Goal: Information Seeking & Learning: Learn about a topic

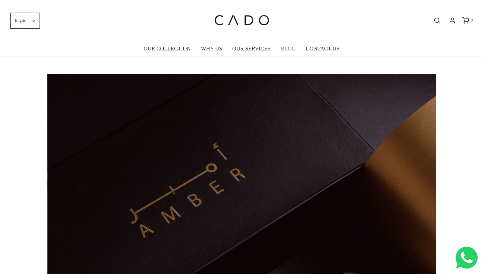
scroll to position [0, 389]
click at [290, 49] on link "BLOG" at bounding box center [288, 49] width 15 height 16
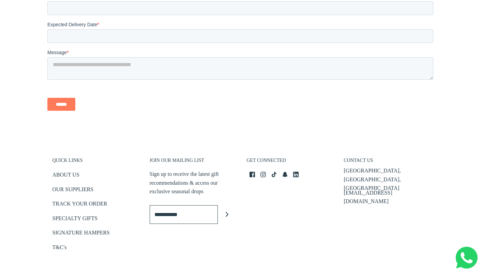
scroll to position [1820, 0]
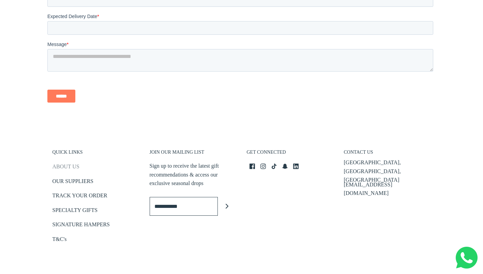
click at [75, 162] on link "ABOUT US" at bounding box center [66, 167] width 27 height 11
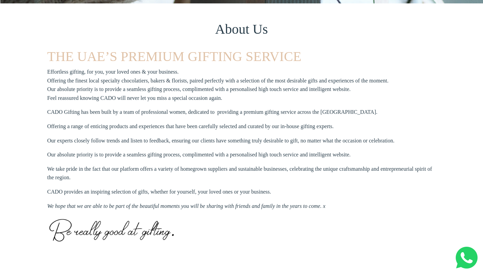
scroll to position [182, 0]
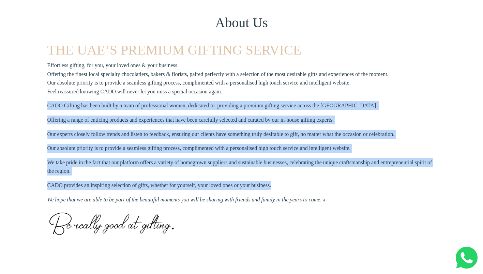
drag, startPoint x: 49, startPoint y: 105, endPoint x: 268, endPoint y: 180, distance: 231.5
click at [268, 180] on section "THE UAE’S PREMIUM GIFTING SERVICE Effortless gifting, for you, your loved ones …" at bounding box center [241, 147] width 389 height 210
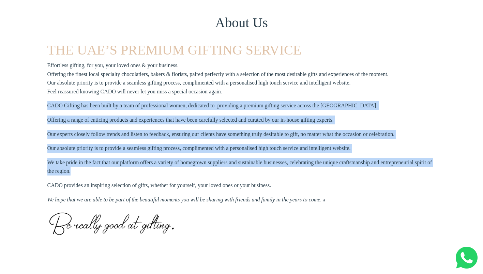
copy section "CADO Gifting has been built by a team of professional women, dedicated to provi…"
click at [36, 109] on div "About Us THE UAE’S PREMIUM GIFTING SERVICE Effortless gifting, for you, your lo…" at bounding box center [241, 133] width 483 height 273
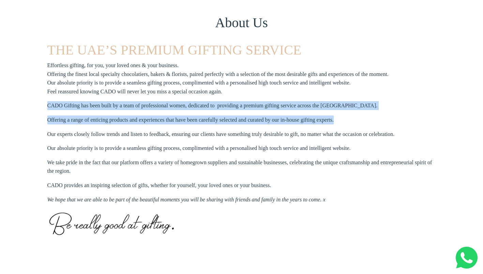
drag, startPoint x: 39, startPoint y: 106, endPoint x: 338, endPoint y: 121, distance: 299.5
click at [338, 121] on div "About Us THE UAE’S PREMIUM GIFTING SERVICE Effortless gifting, for you, your lo…" at bounding box center [241, 133] width 483 height 273
copy section "CADO Gifting has been built by a team of professional women, dedicated to provi…"
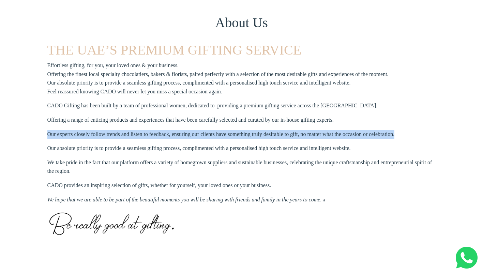
drag, startPoint x: 48, startPoint y: 134, endPoint x: 400, endPoint y: 133, distance: 351.7
click at [400, 133] on section "THE UAE’S PREMIUM GIFTING SERVICE Effortless gifting, for you, your loved ones …" at bounding box center [241, 147] width 389 height 210
copy p "Our experts closely follow trends and listen to feedback, ensuring our clients …"
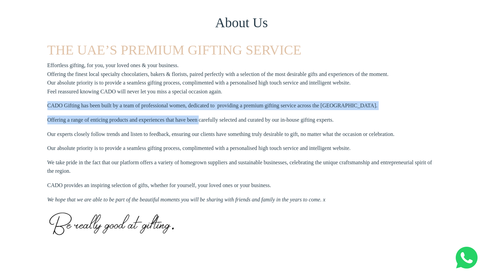
drag, startPoint x: 48, startPoint y: 104, endPoint x: 198, endPoint y: 120, distance: 151.4
click at [198, 120] on section "THE UAE’S PREMIUM GIFTING SERVICE Effortless gifting, for you, your loved ones …" at bounding box center [241, 147] width 389 height 210
click at [51, 105] on p "CADO Gifting has been built by a team of professional women, dedicated to provi…" at bounding box center [212, 105] width 331 height 9
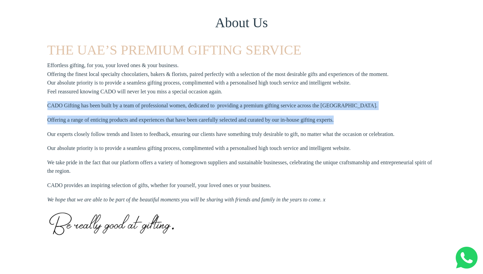
drag, startPoint x: 47, startPoint y: 105, endPoint x: 348, endPoint y: 118, distance: 301.1
click at [348, 118] on div "About Us THE UAE’S PREMIUM GIFTING SERVICE Effortless gifting, for you, your lo…" at bounding box center [241, 133] width 483 height 273
copy section "CADO Gifting has been built by a team of professional women, dedicated to provi…"
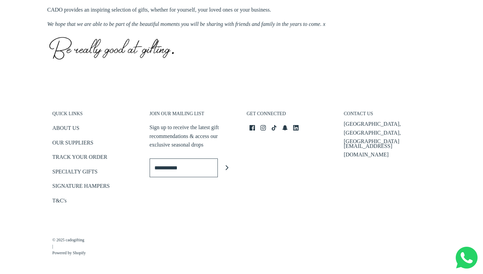
scroll to position [359, 0]
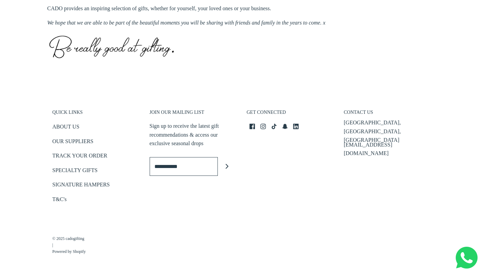
click at [77, 108] on div "QUICK LINKS ABOUT US OUR SUPPLIERS TRACK YOUR ORDER SPECIALTY GIFTS SIGNATURE H…" at bounding box center [95, 154] width 97 height 116
click at [71, 123] on link "ABOUT US" at bounding box center [66, 127] width 27 height 11
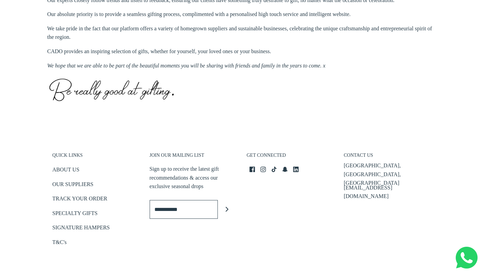
scroll to position [359, 0]
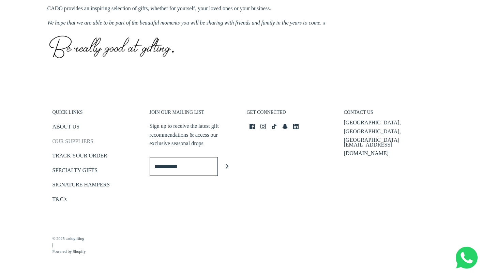
click at [85, 141] on link "OUR SUPPLIERS" at bounding box center [73, 142] width 41 height 11
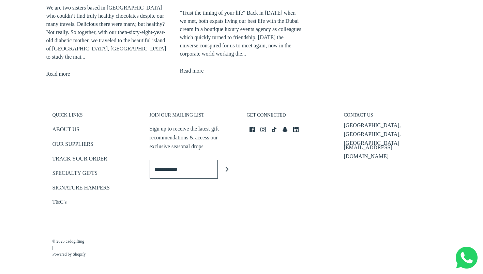
scroll to position [299, 0]
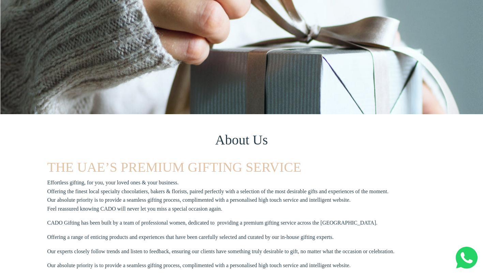
scroll to position [67, 0]
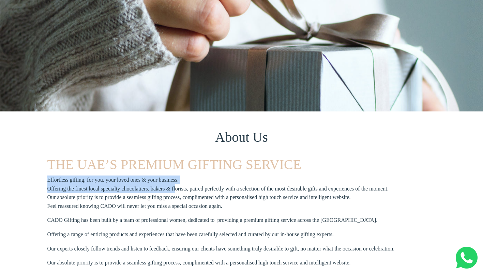
drag, startPoint x: 46, startPoint y: 192, endPoint x: 175, endPoint y: 190, distance: 128.9
click at [175, 190] on div "About Us THE UAE’S PREMIUM GIFTING SERVICE Effortless gifting, for you, your lo…" at bounding box center [241, 248] width 483 height 273
click at [61, 190] on p "Effortless gifting, for you, your loved ones & your business. Offering the fine…" at bounding box center [217, 193] width 341 height 35
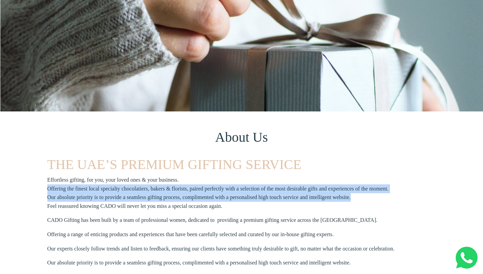
drag, startPoint x: 47, startPoint y: 187, endPoint x: 365, endPoint y: 195, distance: 318.0
click at [365, 195] on p "Effortless gifting, for you, your loved ones & your business. Offering the fine…" at bounding box center [217, 193] width 341 height 35
copy p "Offering the finest local specialty chocolatiers, bakers & florists, paired per…"
